Goal: Task Accomplishment & Management: Use online tool/utility

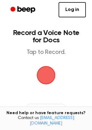
click at [51, 74] on span "button" at bounding box center [46, 76] width 20 height 20
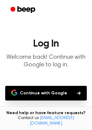
click at [52, 90] on button "Continue with Google" at bounding box center [45, 93] width 81 height 15
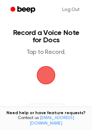
click at [43, 76] on span "button" at bounding box center [45, 75] width 25 height 25
click at [48, 70] on span "button" at bounding box center [46, 75] width 34 height 34
click at [48, 70] on span "button" at bounding box center [46, 75] width 28 height 28
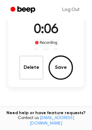
scroll to position [46, 0]
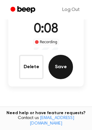
click at [57, 73] on button "Save" at bounding box center [60, 67] width 24 height 24
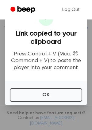
scroll to position [111, 0]
